Goal: Navigation & Orientation: Find specific page/section

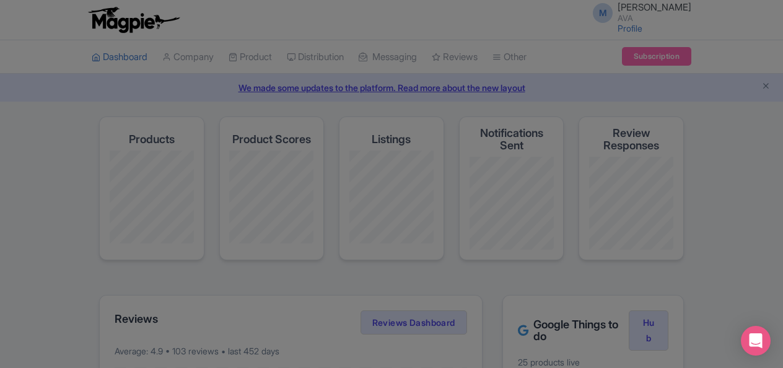
click at [64, 202] on div at bounding box center [391, 184] width 783 height 368
click at [362, 221] on div at bounding box center [391, 184] width 783 height 368
click at [204, 57] on div at bounding box center [391, 184] width 783 height 368
click at [404, 62] on div at bounding box center [391, 184] width 783 height 368
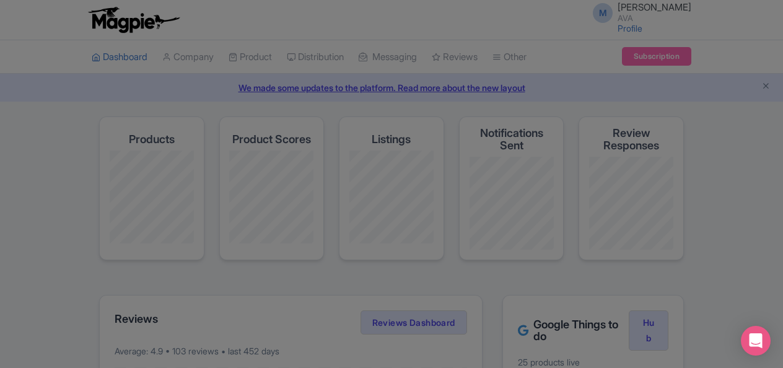
click at [404, 62] on div at bounding box center [391, 184] width 783 height 368
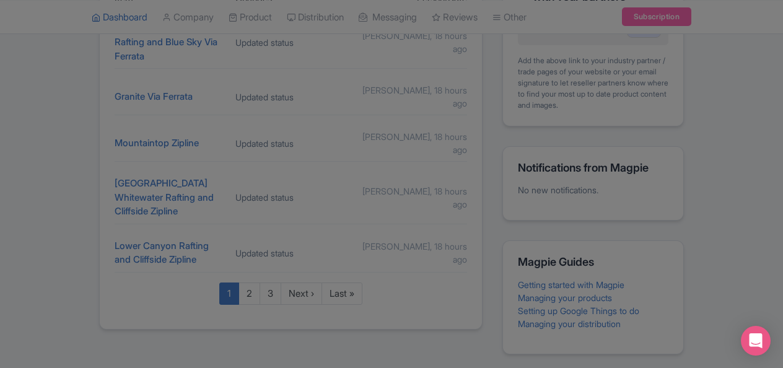
scroll to position [643, 0]
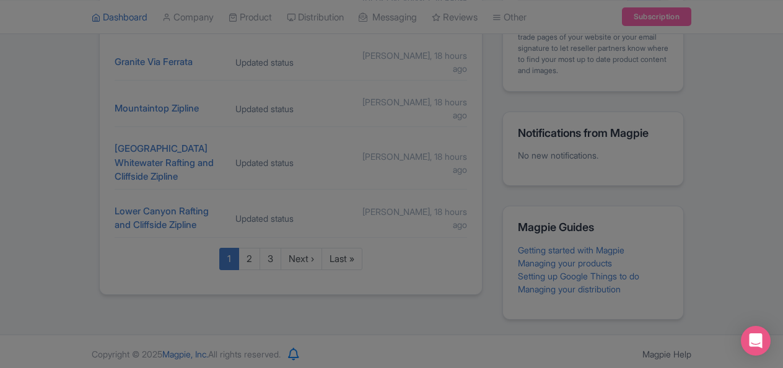
click at [548, 219] on div at bounding box center [391, 184] width 783 height 368
click at [541, 274] on div at bounding box center [391, 184] width 783 height 368
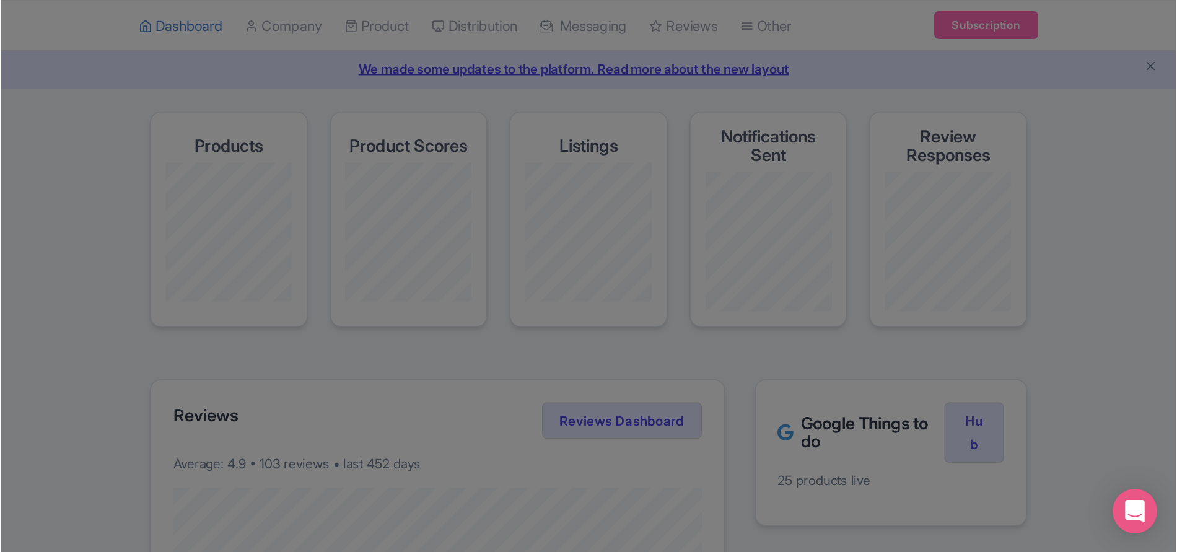
scroll to position [0, 0]
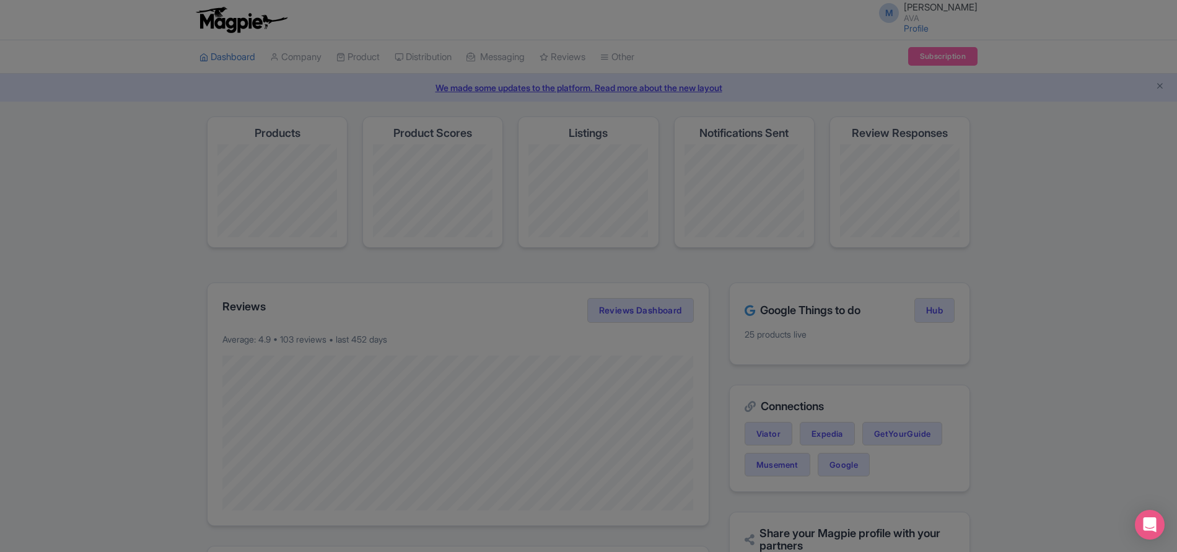
drag, startPoint x: 227, startPoint y: 0, endPoint x: 98, endPoint y: 102, distance: 163.6
click at [98, 102] on div at bounding box center [588, 276] width 1177 height 552
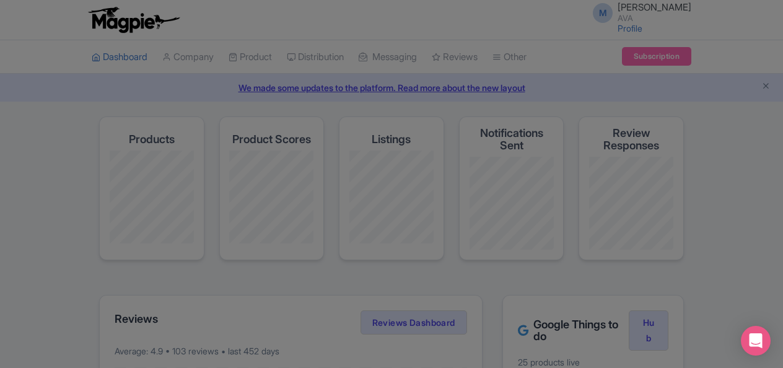
drag, startPoint x: 795, startPoint y: 4, endPoint x: 776, endPoint y: 126, distance: 123.5
click at [776, 126] on div at bounding box center [391, 184] width 783 height 368
click at [367, 58] on div at bounding box center [391, 184] width 783 height 368
click at [747, 53] on div at bounding box center [391, 184] width 783 height 368
click at [331, 33] on div at bounding box center [391, 184] width 783 height 368
